Goal: Task Accomplishment & Management: Manage account settings

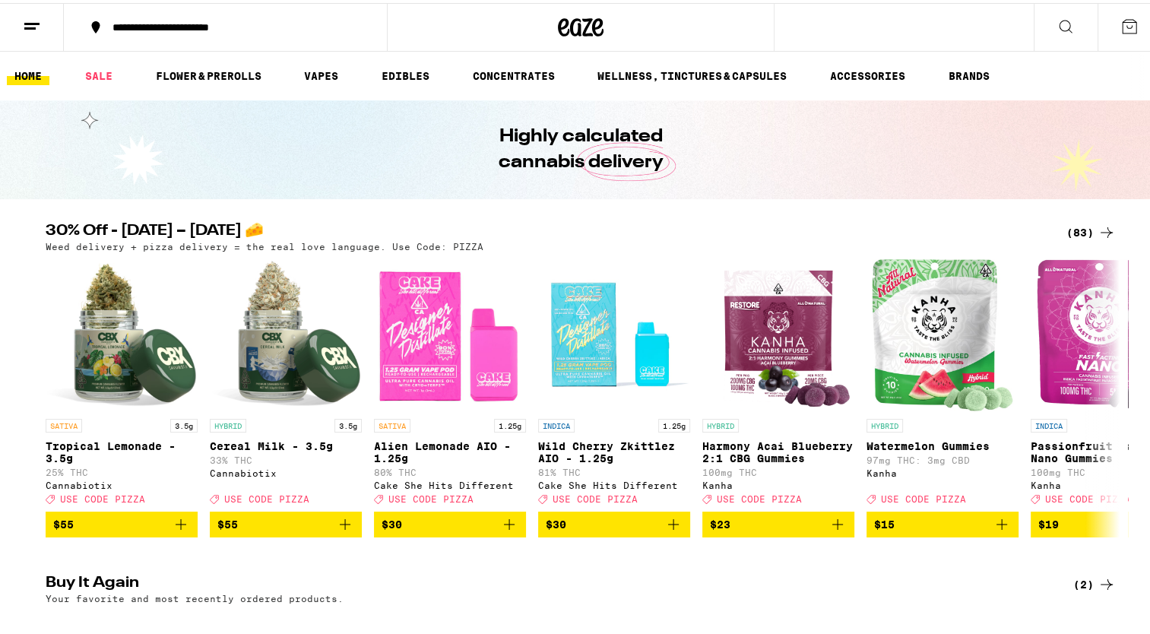
click at [1121, 23] on icon at bounding box center [1130, 23] width 18 height 18
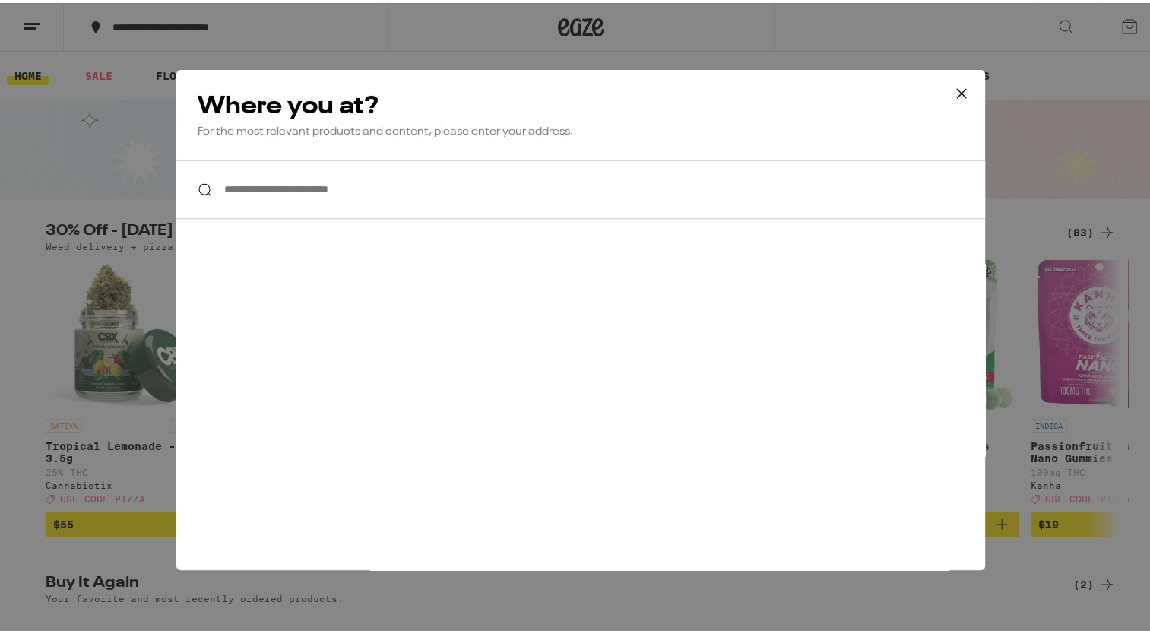
click at [957, 87] on icon at bounding box center [961, 90] width 9 height 9
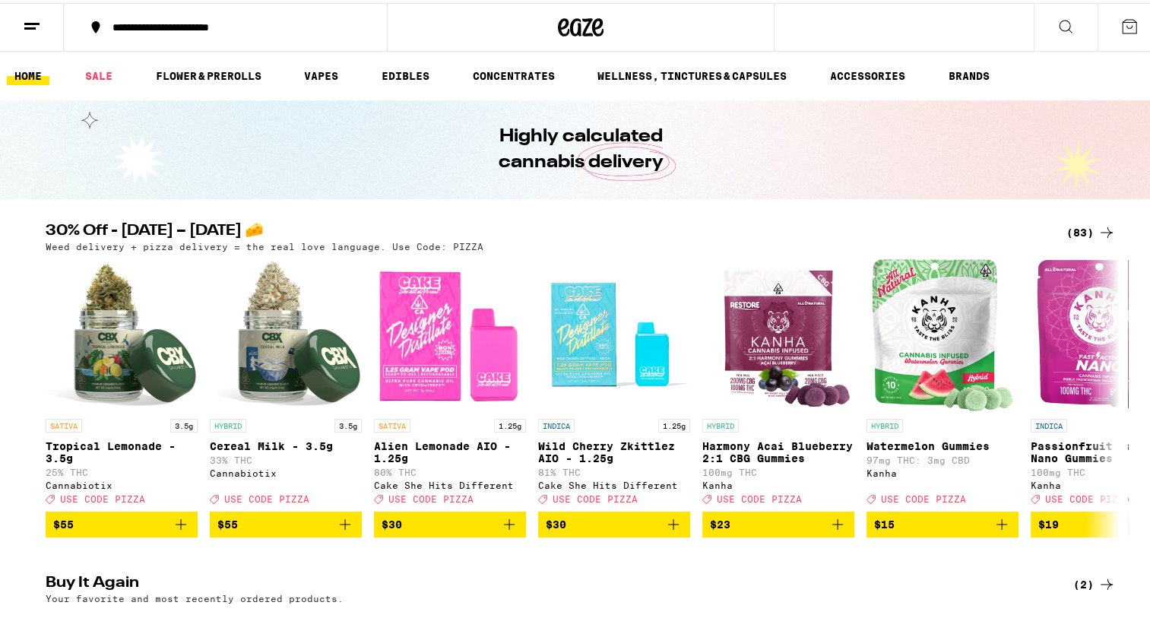
click at [18, 72] on link "HOME" at bounding box center [28, 73] width 43 height 18
click at [41, 8] on button at bounding box center [32, 25] width 64 height 48
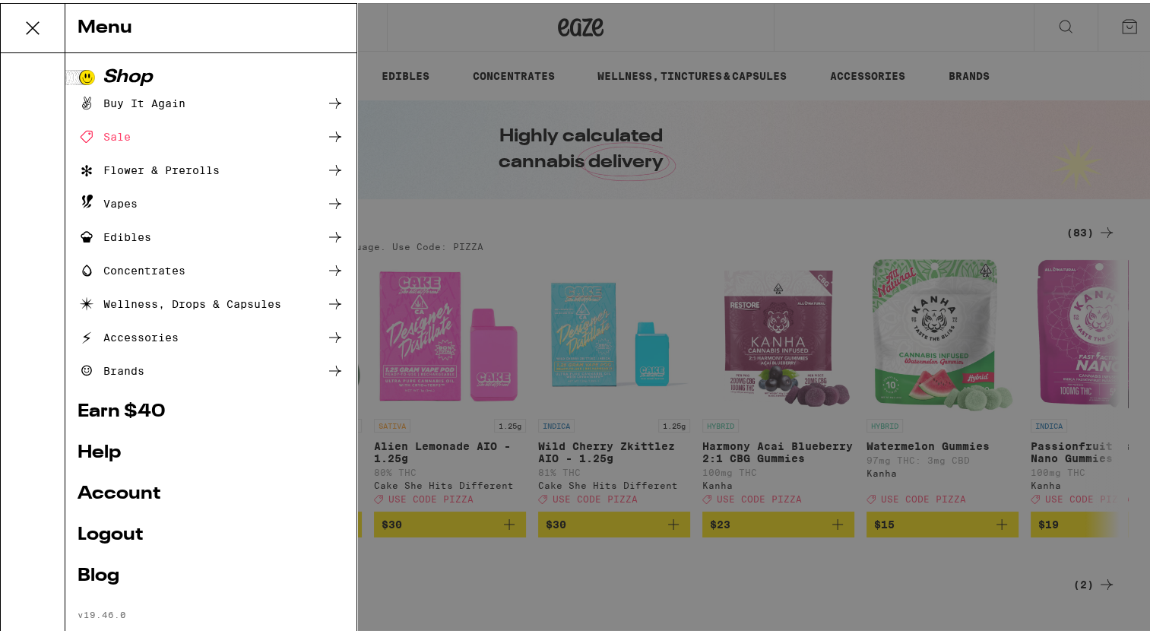
click at [119, 499] on link "Account" at bounding box center [211, 491] width 267 height 18
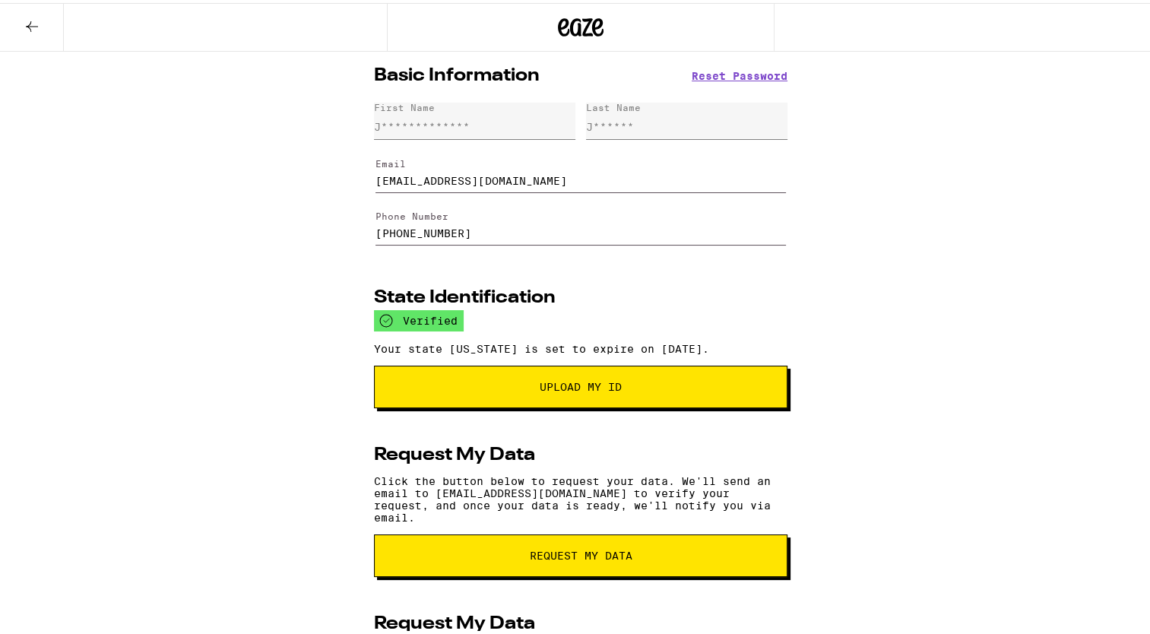
click at [182, 373] on div "**********" at bounding box center [581, 505] width 1162 height 913
